Goal: Transaction & Acquisition: Download file/media

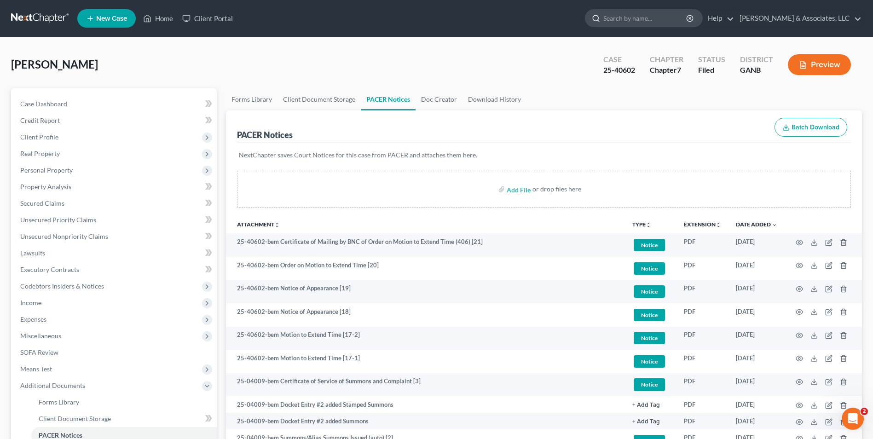
click at [654, 20] on input "search" at bounding box center [645, 18] width 84 height 17
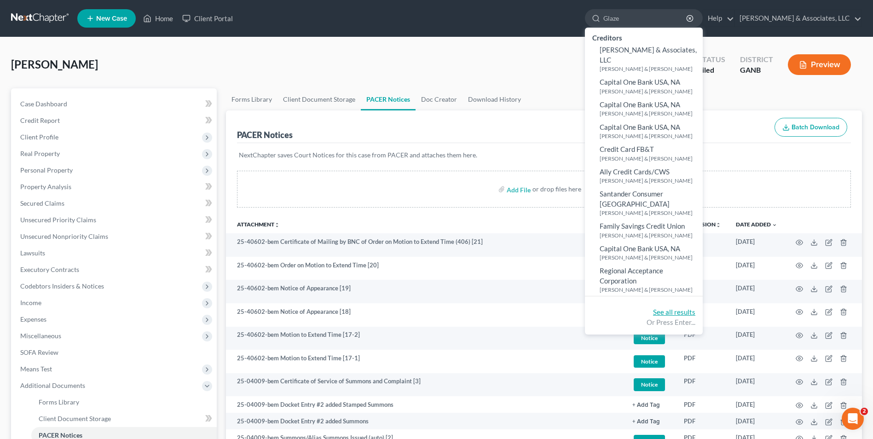
type input "Glaze"
click at [694, 308] on link "See all results" at bounding box center [674, 312] width 42 height 8
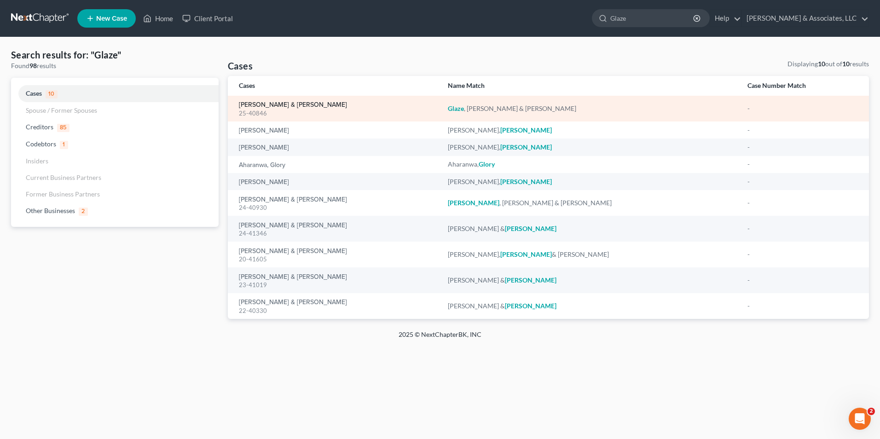
click at [294, 105] on link "[PERSON_NAME] & [PERSON_NAME]" at bounding box center [293, 105] width 108 height 6
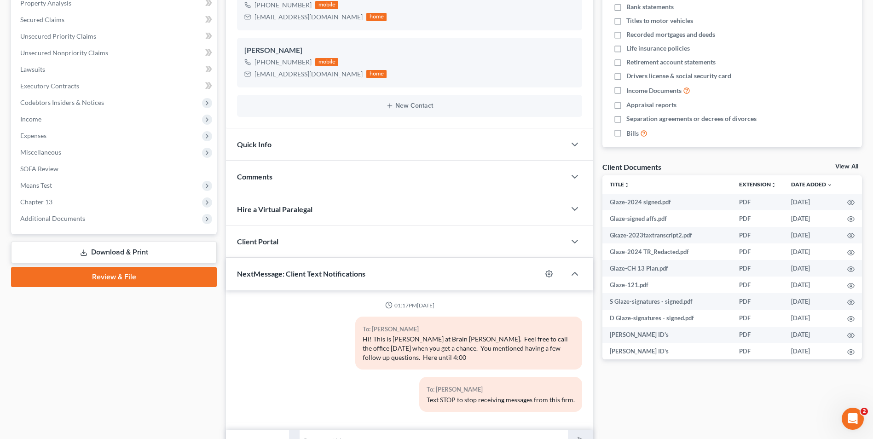
scroll to position [184, 0]
click at [190, 218] on span "Additional Documents" at bounding box center [115, 218] width 204 height 17
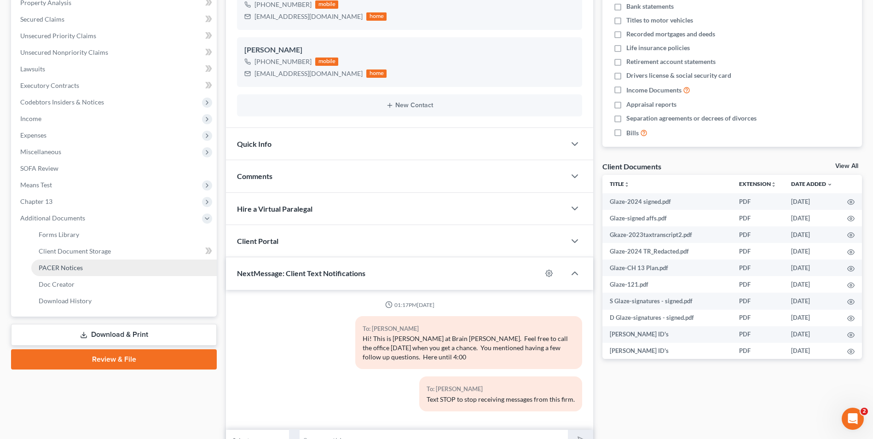
click at [143, 269] on link "PACER Notices" at bounding box center [124, 268] width 186 height 17
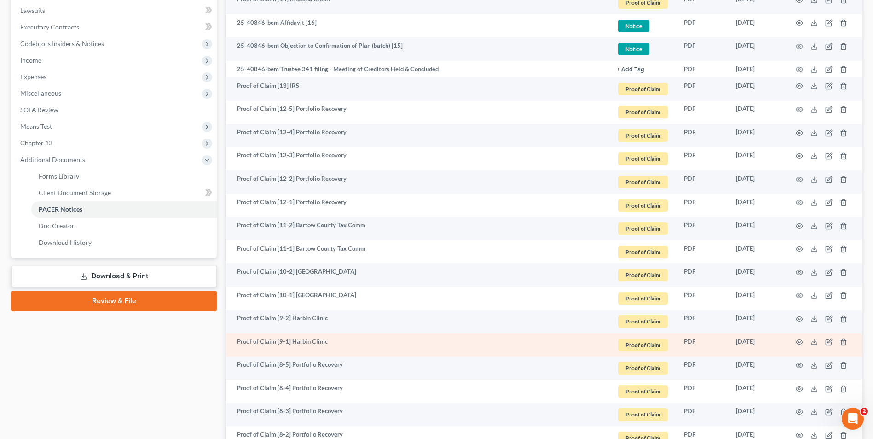
scroll to position [226, 0]
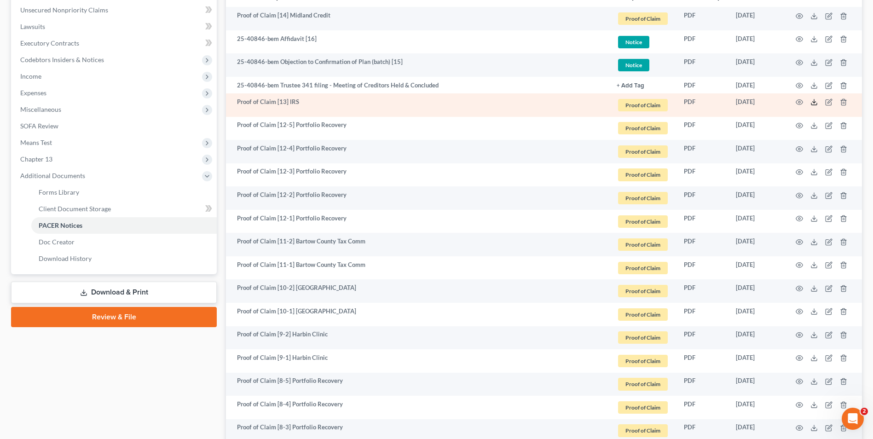
click at [811, 103] on icon at bounding box center [814, 102] width 7 height 7
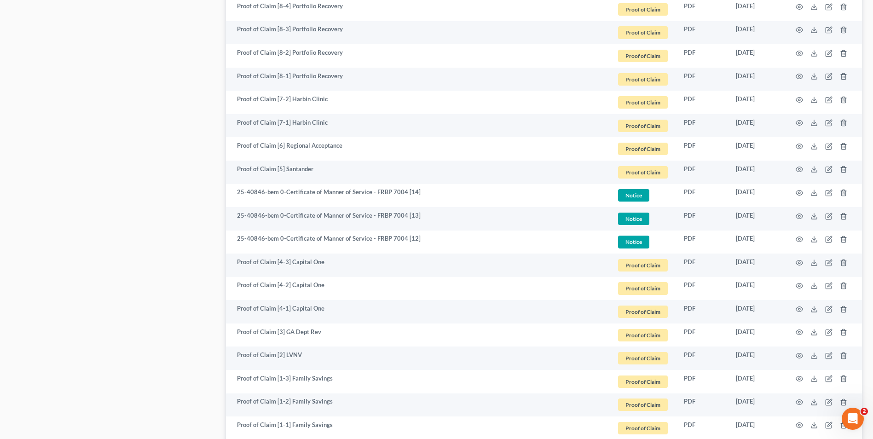
scroll to position [641, 0]
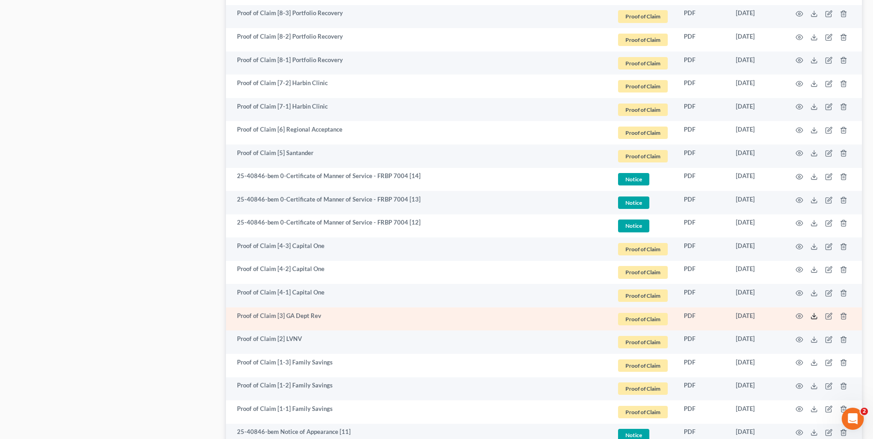
click at [817, 318] on icon at bounding box center [814, 316] width 7 height 7
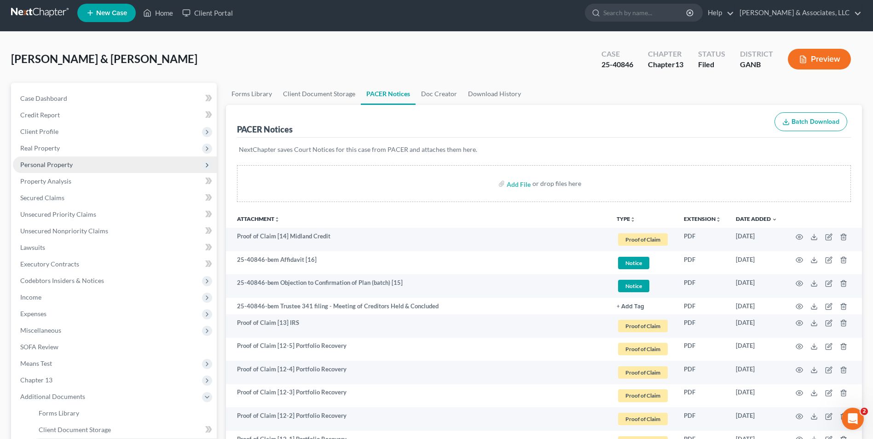
scroll to position [0, 0]
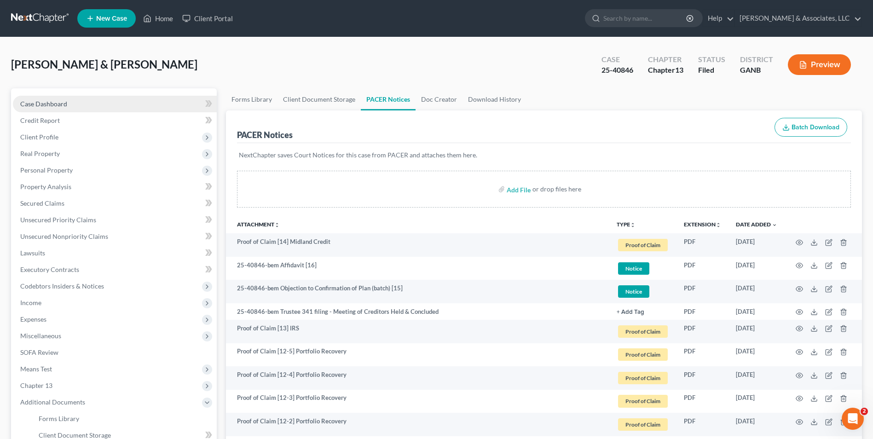
click at [64, 107] on span "Case Dashboard" at bounding box center [43, 104] width 47 height 8
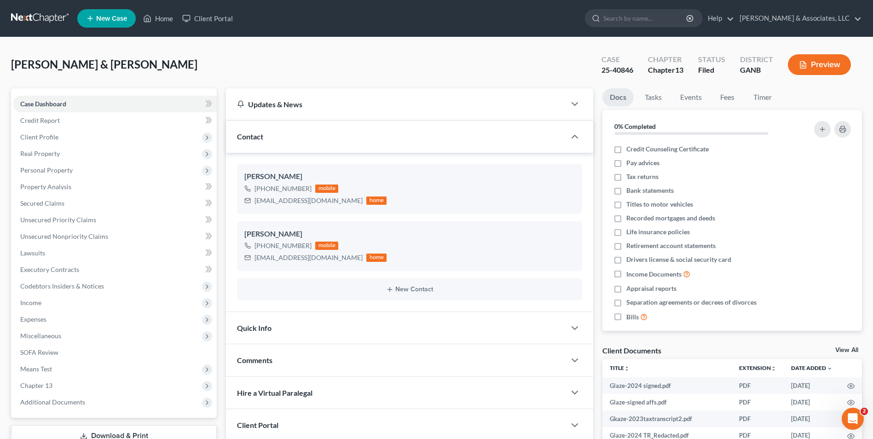
click at [847, 351] on link "View All" at bounding box center [846, 350] width 23 height 6
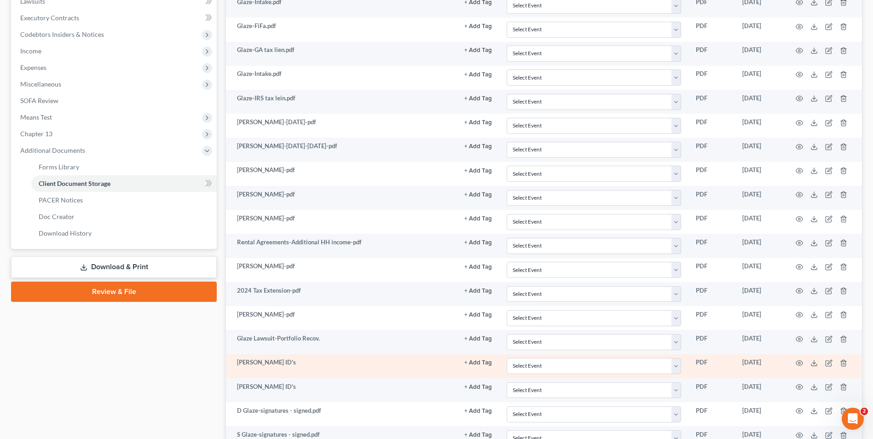
scroll to position [230, 0]
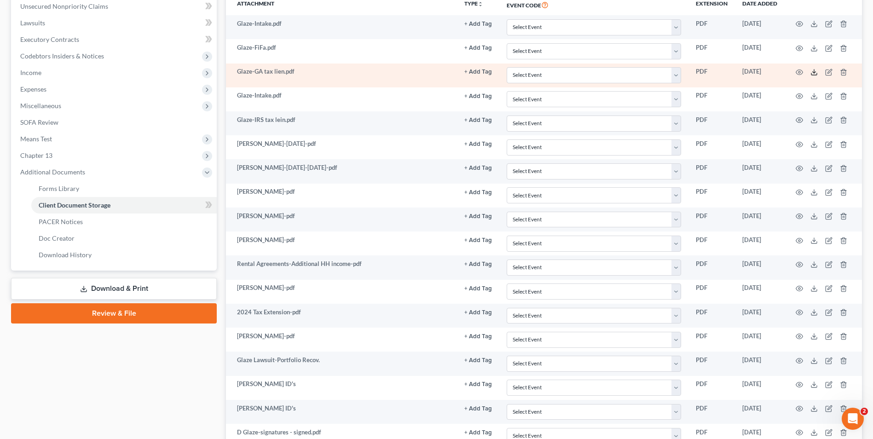
click at [814, 72] on line at bounding box center [814, 72] width 0 height 4
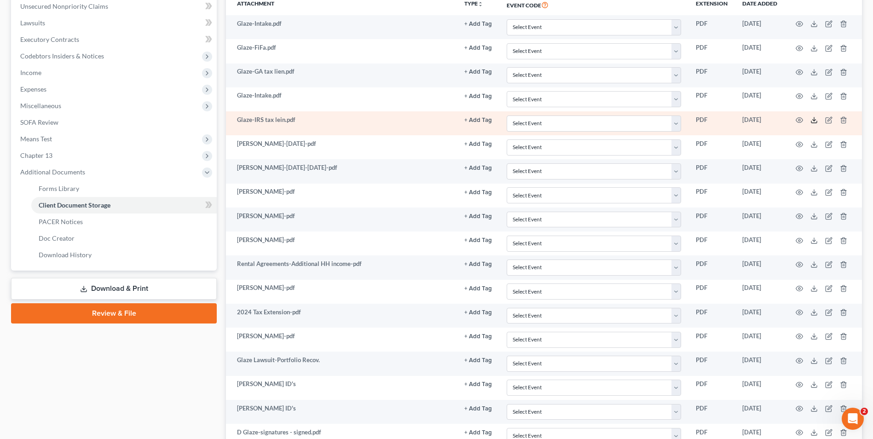
click at [814, 120] on line at bounding box center [814, 119] width 0 height 4
